Goal: Task Accomplishment & Management: Manage account settings

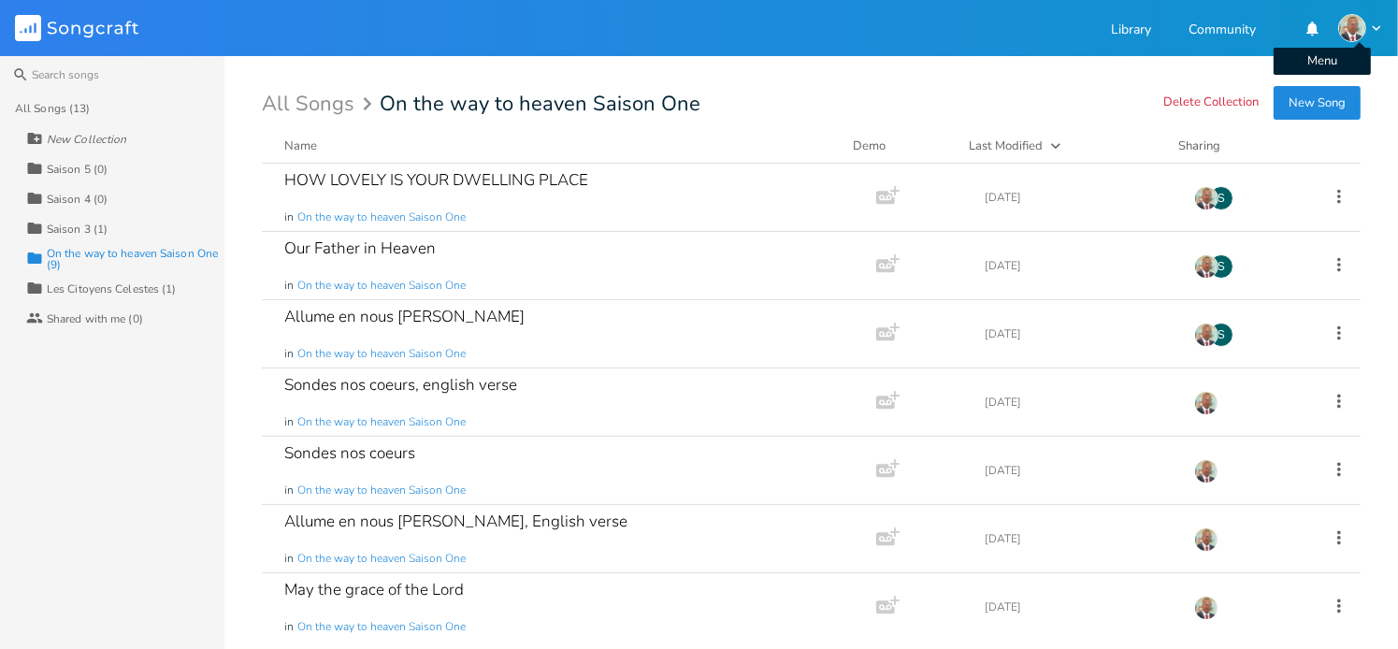
click at [1371, 25] on icon "button" at bounding box center [1377, 28] width 17 height 17
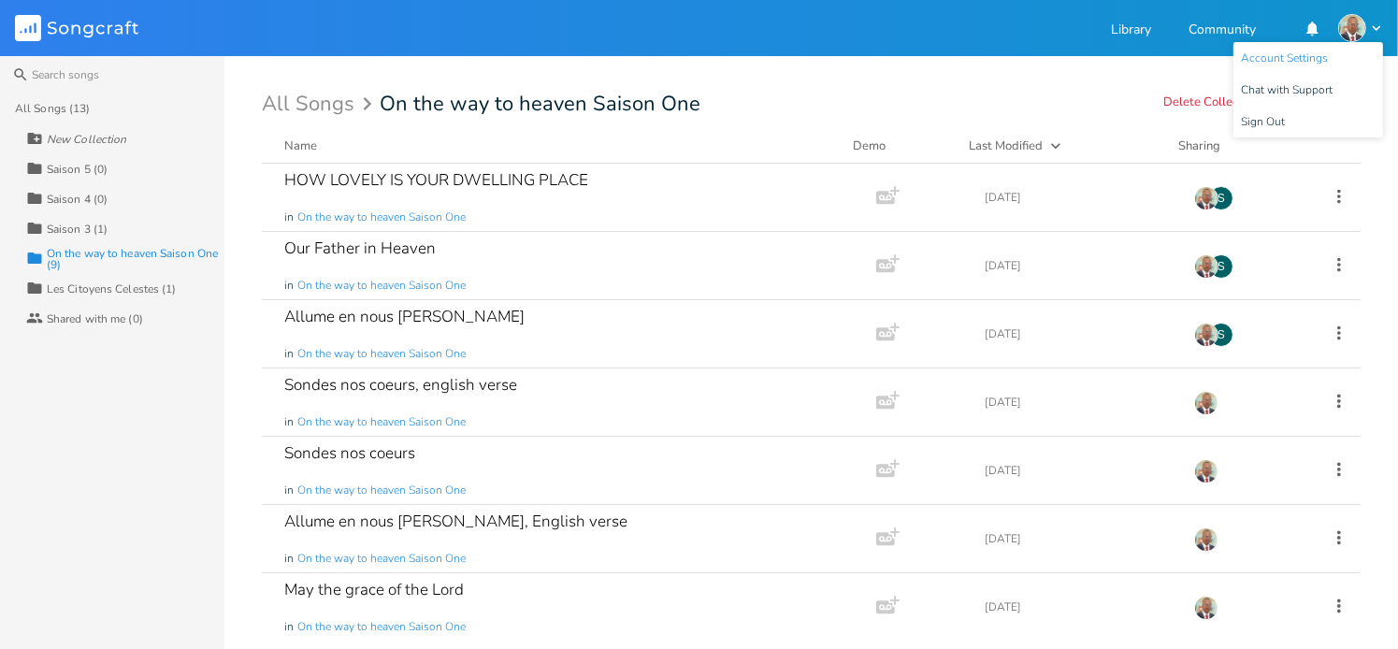
click at [1301, 57] on span "Account Settings" at bounding box center [1284, 58] width 87 height 12
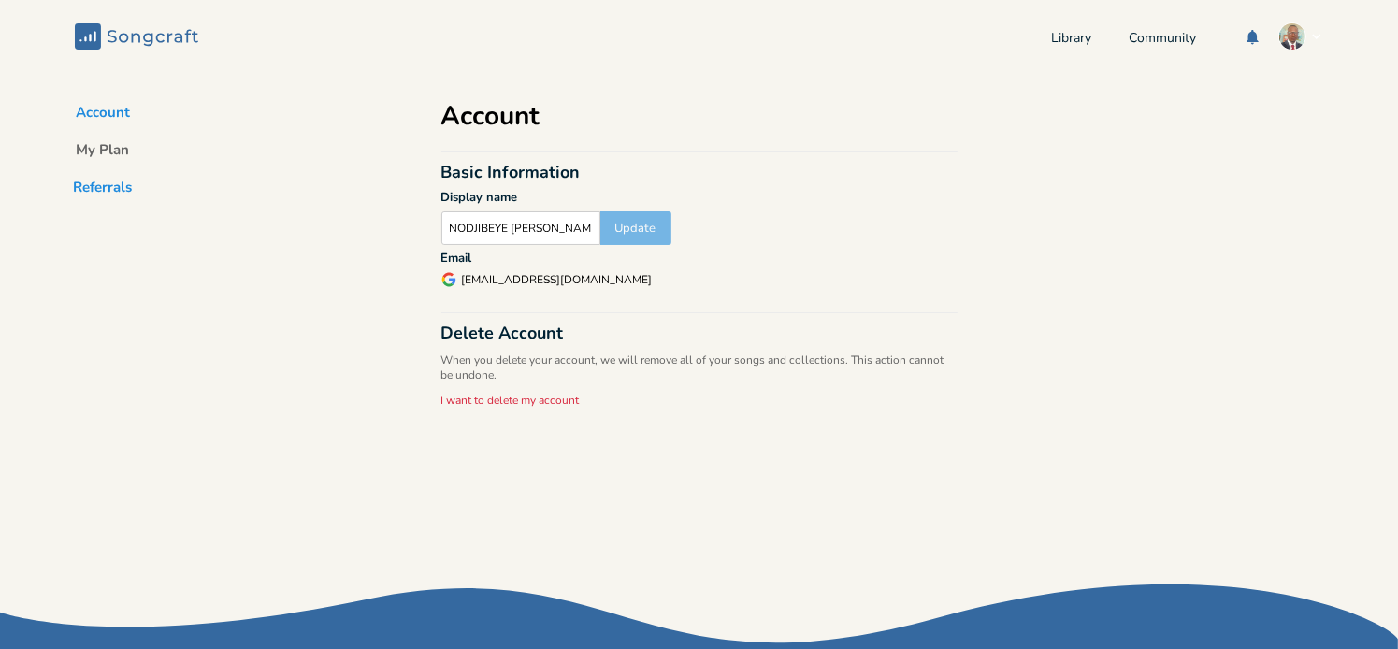
click at [98, 185] on button "Referrals" at bounding box center [103, 191] width 89 height 26
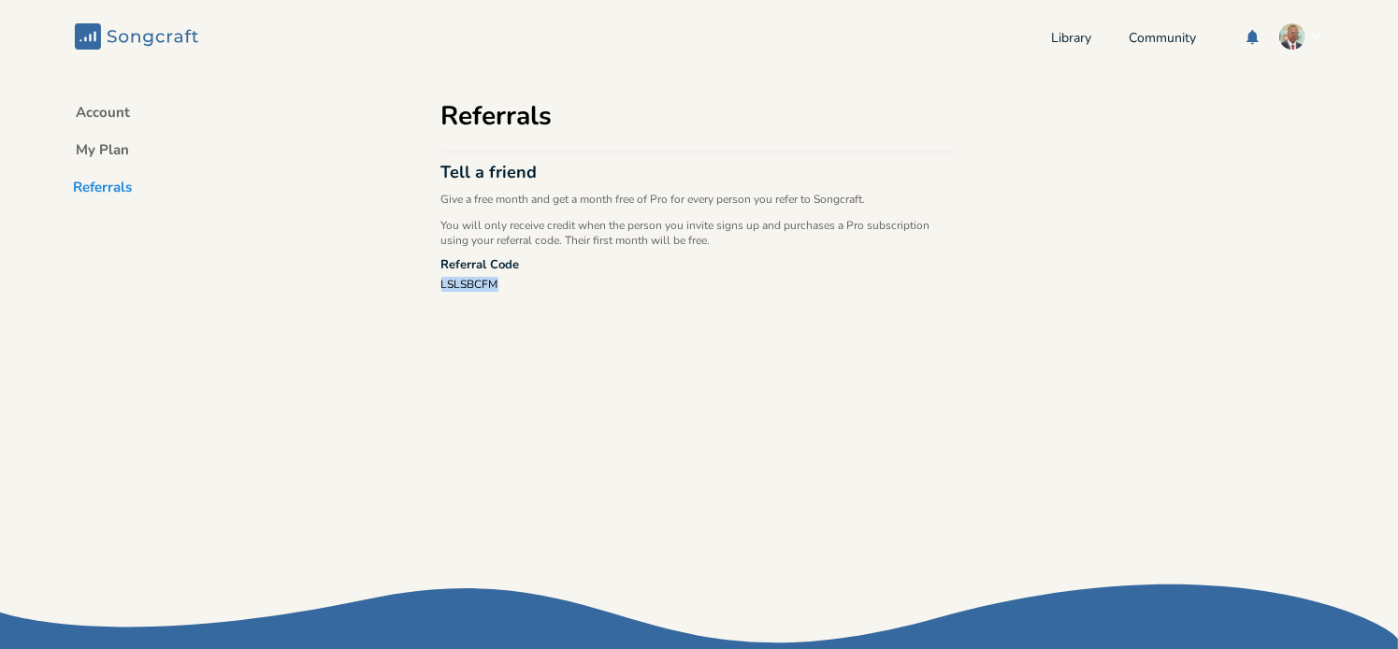
drag, startPoint x: 489, startPoint y: 290, endPoint x: 442, endPoint y: 259, distance: 56.8
click at [442, 259] on div "Account My Plan Referrals Referrals Tell a friend Give a free month and get a m…" at bounding box center [699, 336] width 561 height 527
copy div "LSLSBCFM"
